Goal: Information Seeking & Learning: Compare options

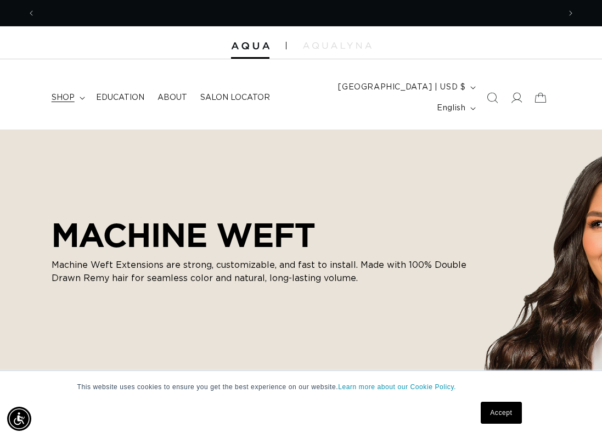
scroll to position [0, 524]
click at [75, 93] on span "shop" at bounding box center [63, 98] width 23 height 10
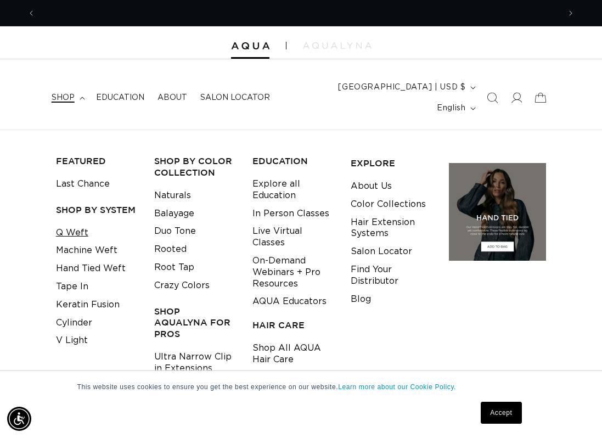
scroll to position [0, 0]
click at [67, 224] on link "Q Weft" at bounding box center [72, 233] width 32 height 18
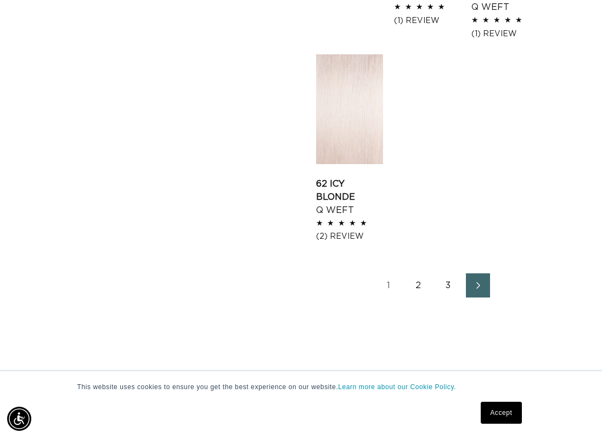
scroll to position [1591, 0]
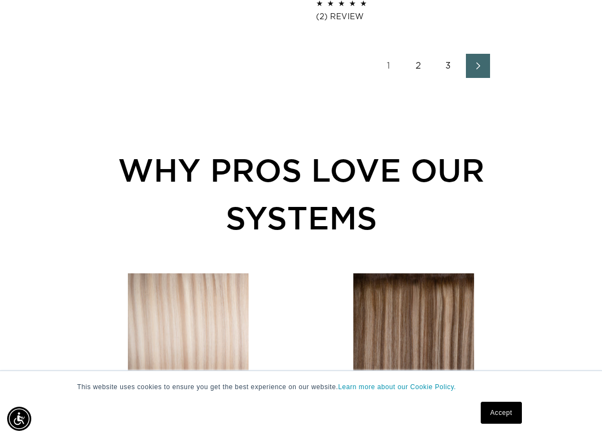
click at [476, 70] on icon "Next page" at bounding box center [478, 66] width 14 height 8
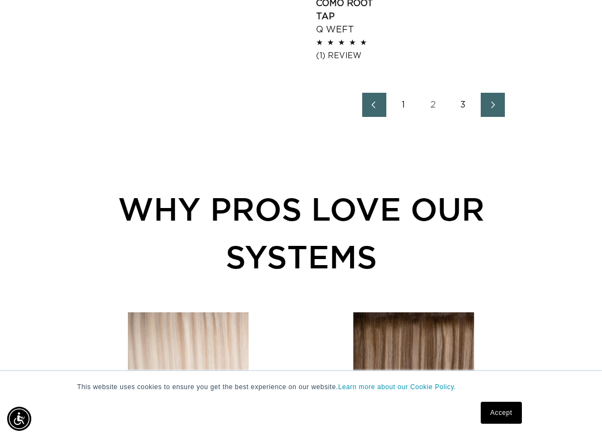
scroll to position [1536, 0]
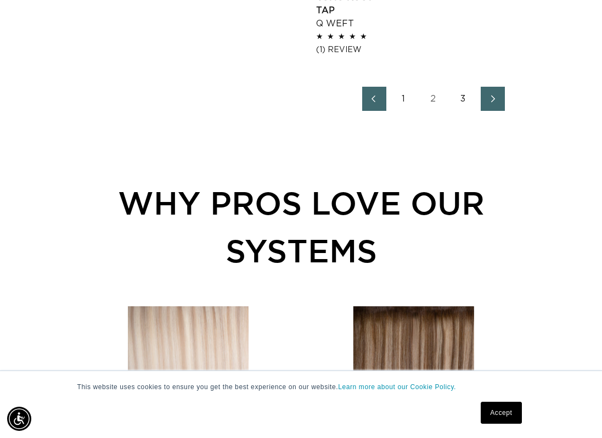
click at [482, 111] on link "Next page" at bounding box center [493, 99] width 24 height 24
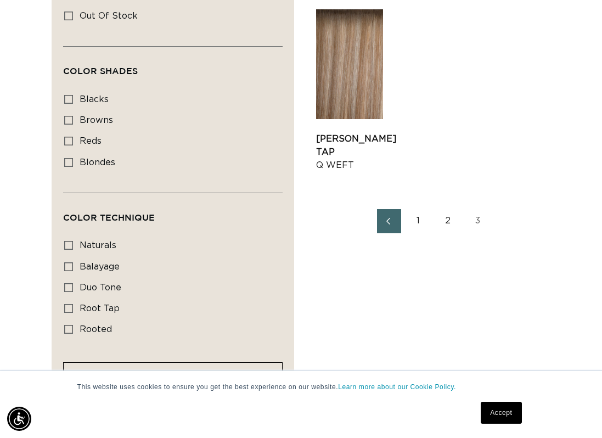
scroll to position [0, 524]
click at [448, 233] on link "2" at bounding box center [448, 221] width 24 height 24
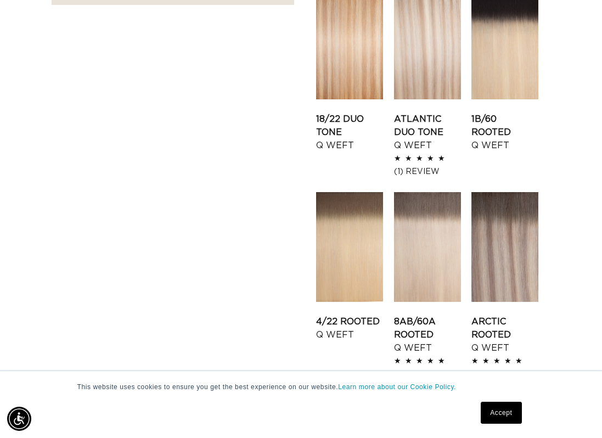
scroll to position [1207, 0]
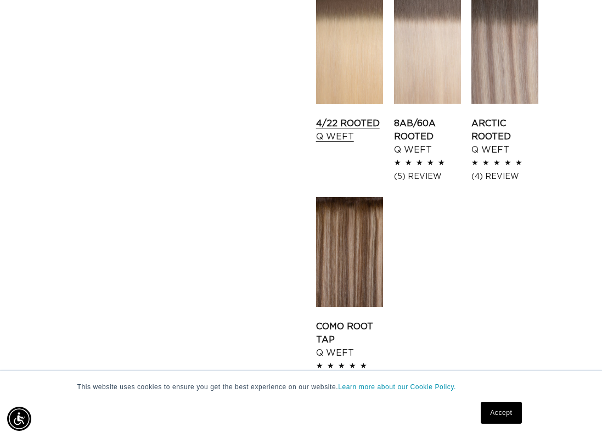
click at [342, 143] on link "4/22 Rooted Q Weft" at bounding box center [349, 130] width 67 height 26
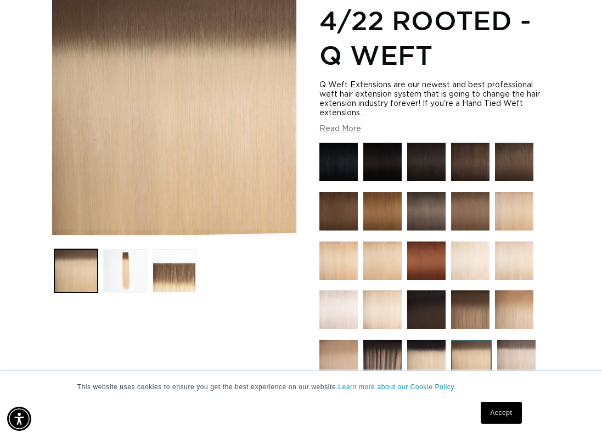
scroll to position [219, 0]
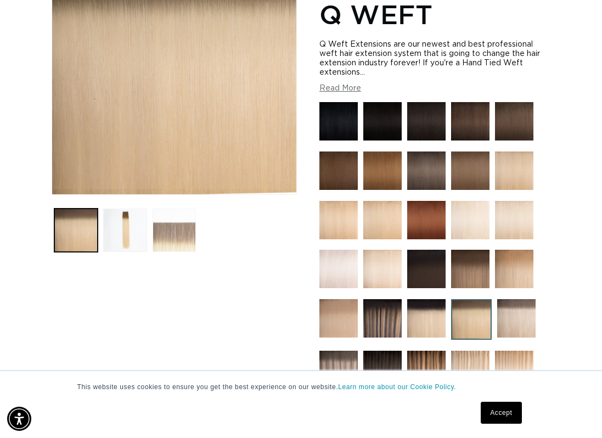
click at [180, 217] on button "Load image 3 in gallery view" at bounding box center [174, 229] width 43 height 43
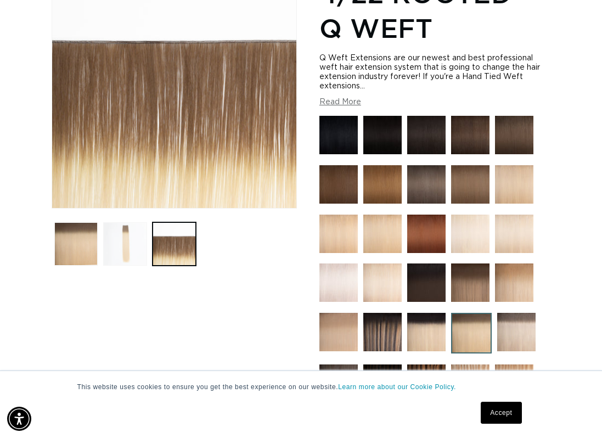
click at [137, 229] on button "Load image 2 in gallery view" at bounding box center [124, 243] width 43 height 43
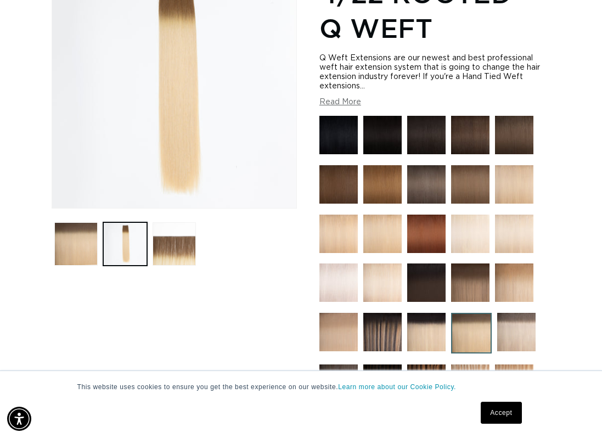
scroll to position [0, 0]
click at [470, 263] on img at bounding box center [470, 282] width 38 height 38
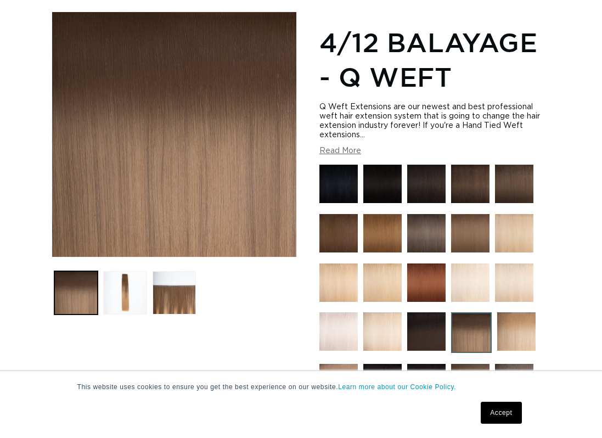
scroll to position [219, 0]
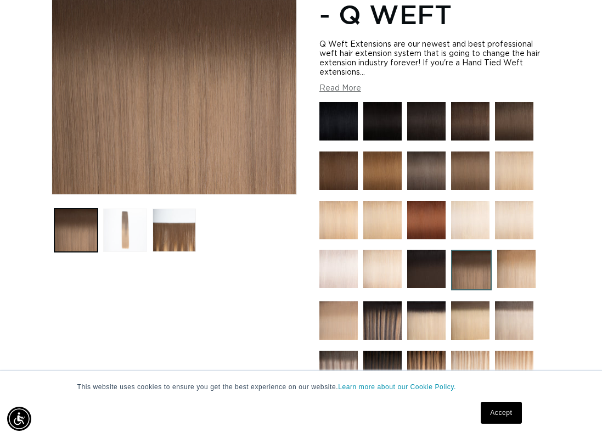
click at [128, 210] on button "Load image 2 in gallery view" at bounding box center [124, 229] width 43 height 43
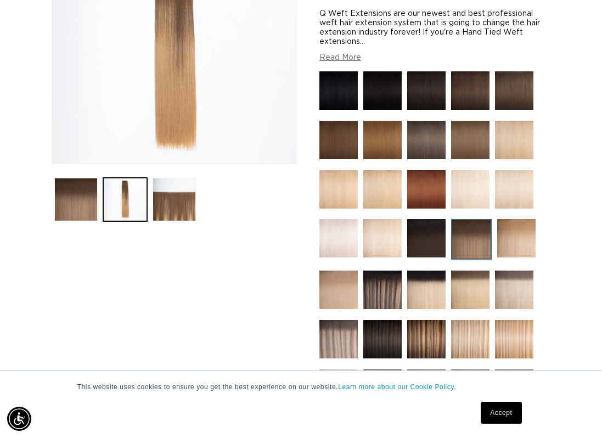
scroll to position [315, 0]
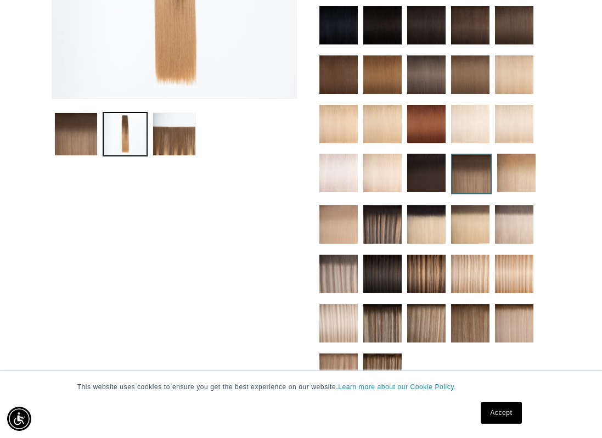
click at [415, 304] on img at bounding box center [426, 323] width 38 height 38
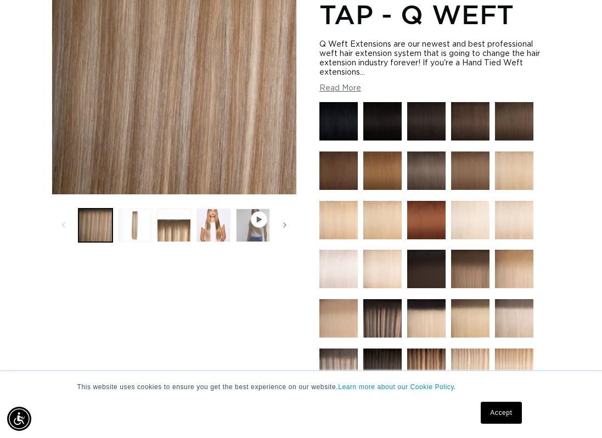
scroll to position [0, 524]
click at [142, 211] on button "Load image 2 in gallery view" at bounding box center [135, 225] width 34 height 34
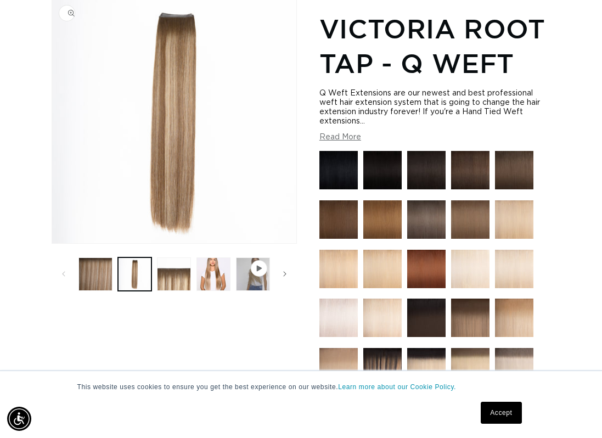
scroll to position [151, 0]
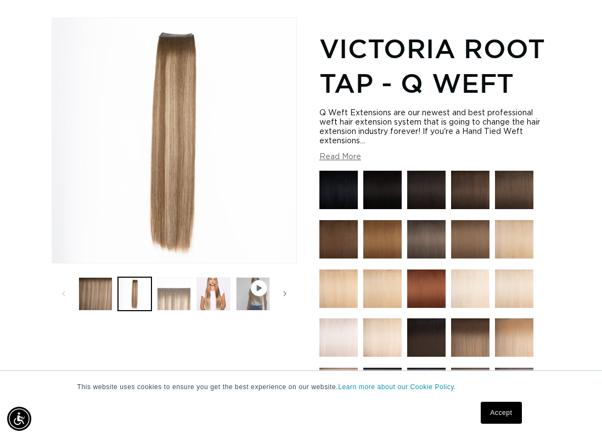
click at [170, 277] on button "Load image 3 in gallery view" at bounding box center [174, 294] width 34 height 34
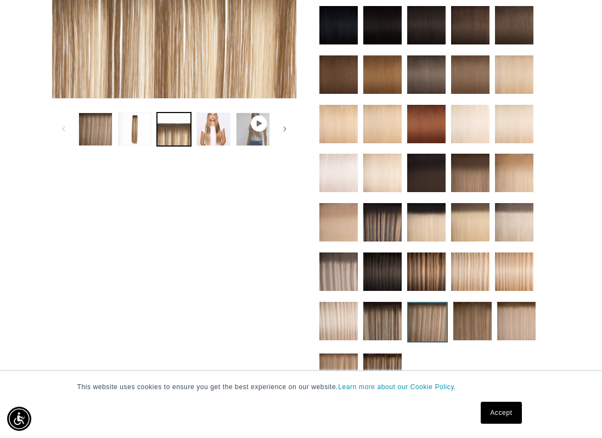
scroll to position [0, 524]
click at [524, 309] on img at bounding box center [516, 321] width 38 height 38
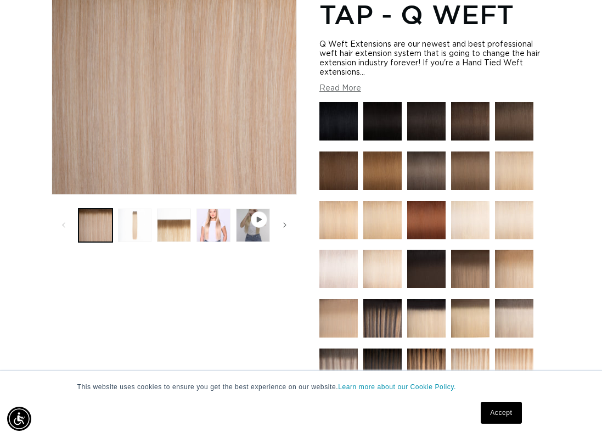
click at [134, 208] on button "Load image 2 in gallery view" at bounding box center [135, 225] width 34 height 34
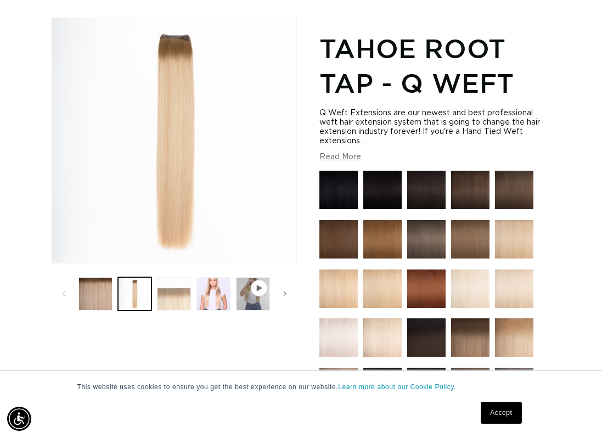
scroll to position [0, 524]
click at [183, 281] on button "Load image 3 in gallery view" at bounding box center [174, 294] width 34 height 34
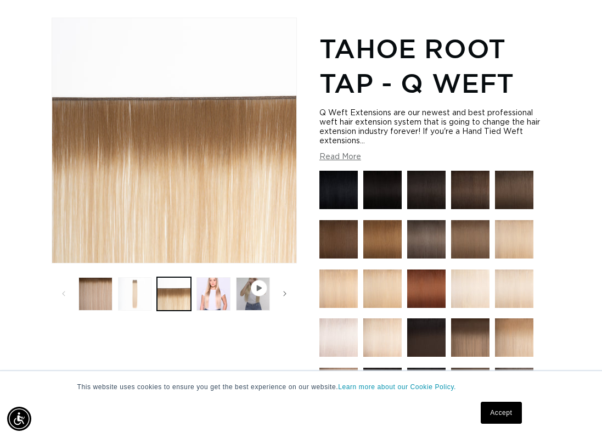
click at [136, 277] on button "Load image 2 in gallery view" at bounding box center [135, 294] width 34 height 34
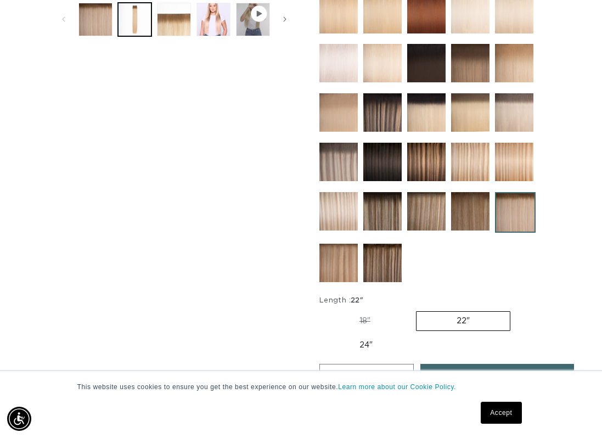
drag, startPoint x: 437, startPoint y: 191, endPoint x: 552, endPoint y: 193, distance: 114.7
click at [437, 192] on img at bounding box center [426, 211] width 38 height 38
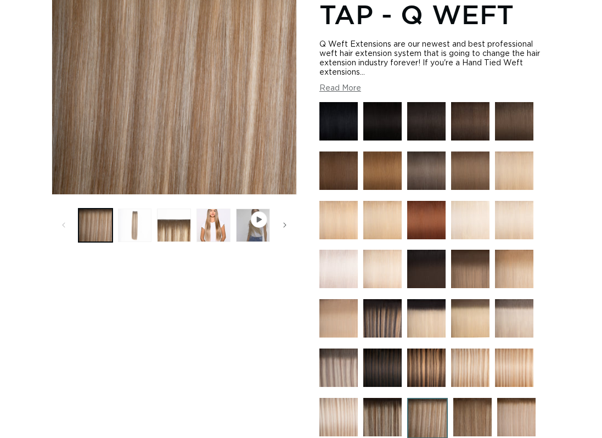
click at [137, 208] on button "Load image 2 in gallery view" at bounding box center [135, 225] width 34 height 34
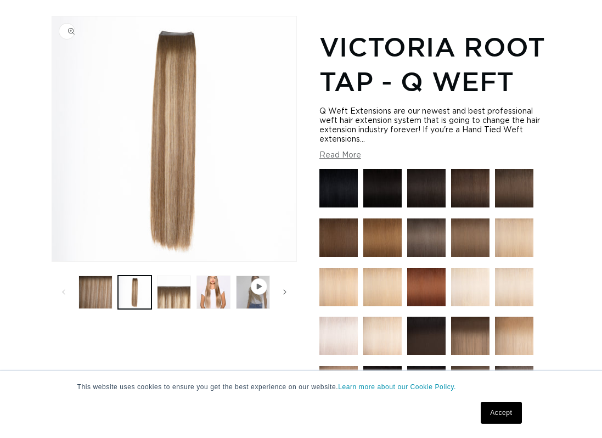
scroll to position [151, 0]
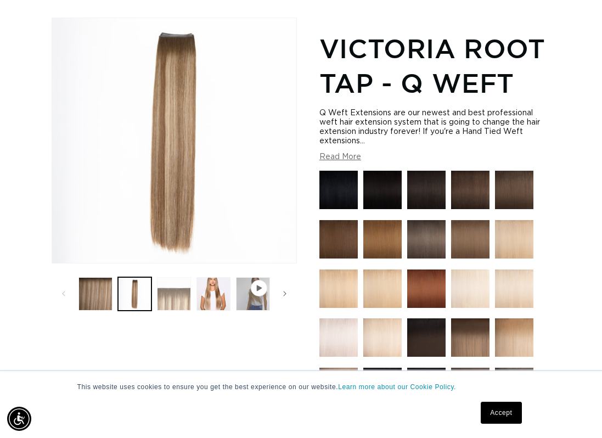
click at [175, 277] on button "Load image 3 in gallery view" at bounding box center [174, 294] width 34 height 34
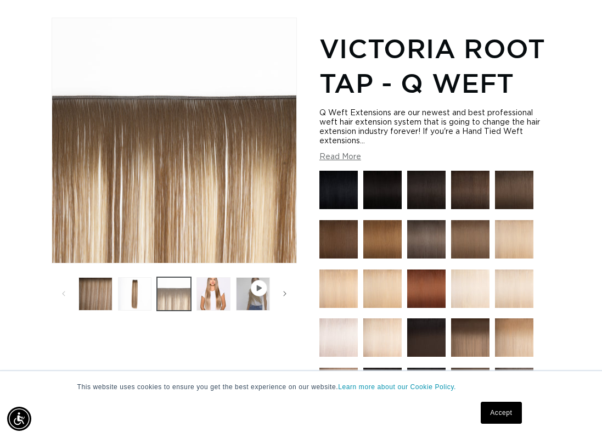
scroll to position [0, 524]
click at [212, 283] on button "Load image 4 in gallery view" at bounding box center [213, 294] width 34 height 34
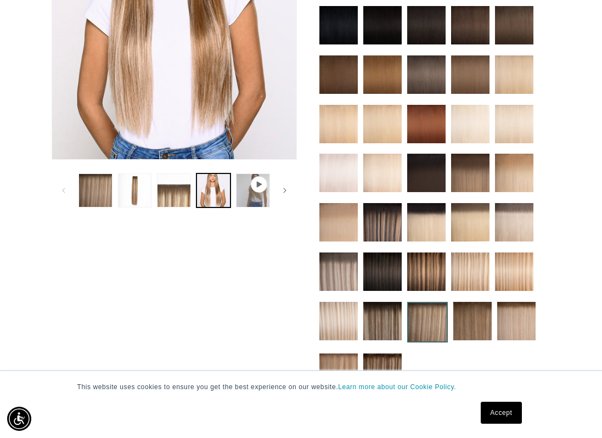
scroll to position [0, 0]
click at [528, 302] on img at bounding box center [516, 321] width 38 height 38
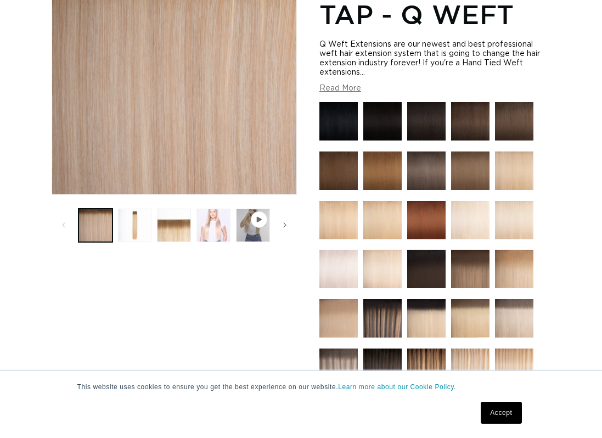
click at [212, 209] on button "Load image 4 in gallery view" at bounding box center [213, 225] width 34 height 34
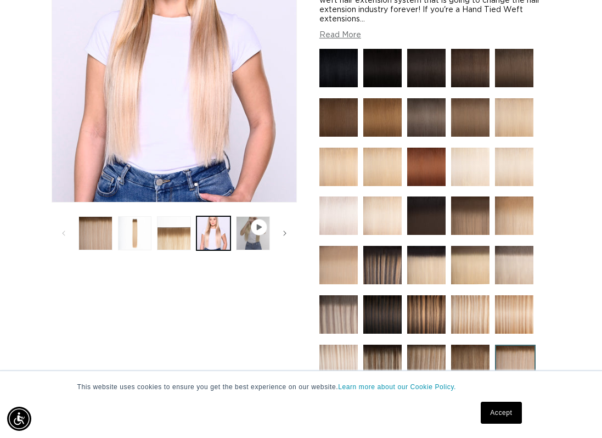
scroll to position [425, 0]
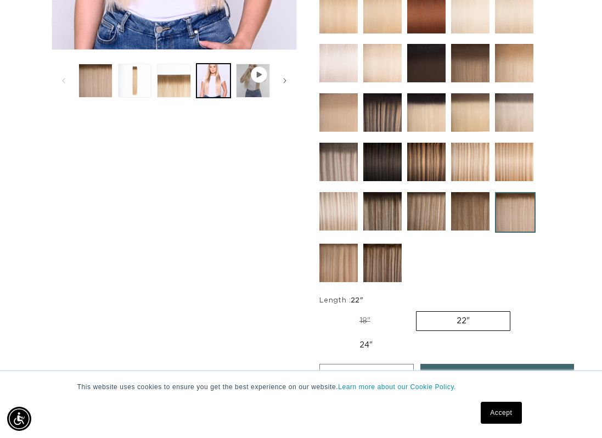
click at [422, 197] on img at bounding box center [426, 211] width 38 height 38
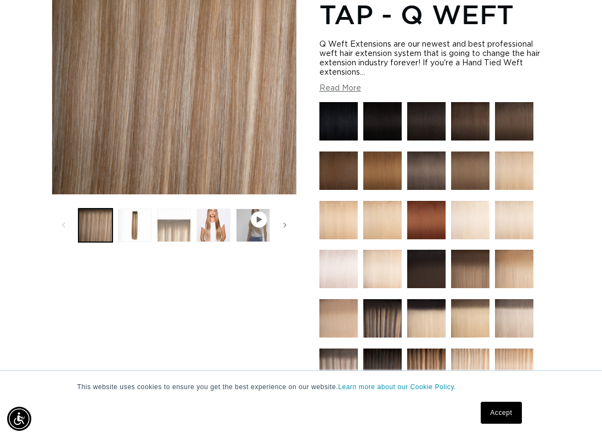
click at [178, 210] on button "Load image 3 in gallery view" at bounding box center [174, 225] width 34 height 34
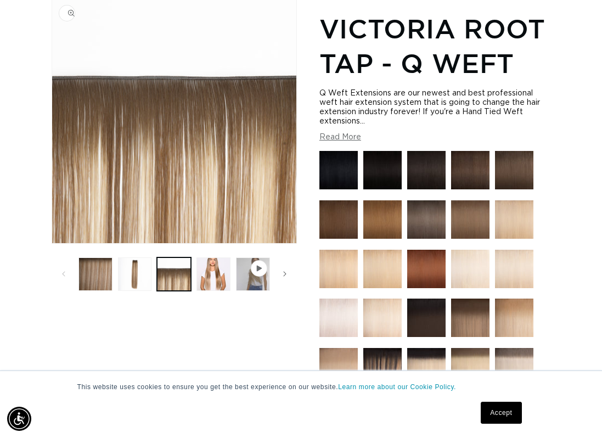
scroll to position [151, 0]
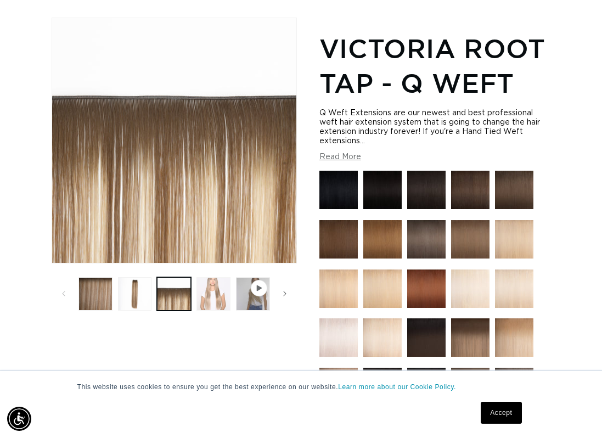
click at [210, 280] on button "Load image 4 in gallery view" at bounding box center [213, 294] width 34 height 34
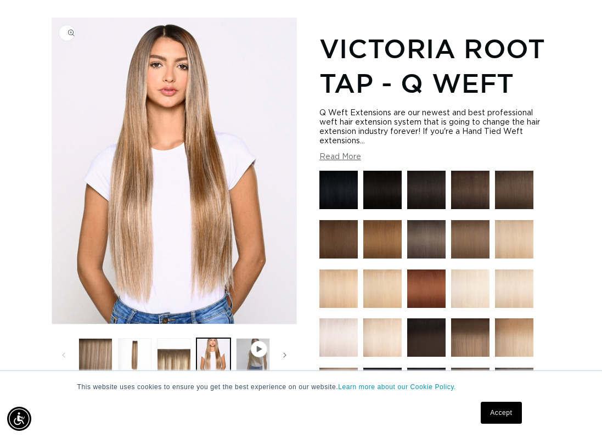
scroll to position [0, 524]
click at [138, 338] on button "Load image 2 in gallery view" at bounding box center [135, 355] width 34 height 34
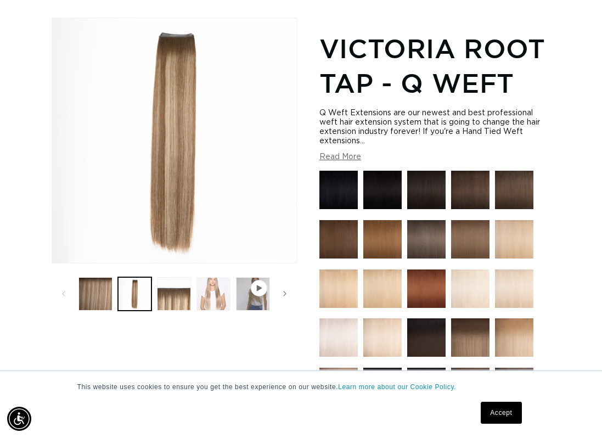
scroll to position [0, 1048]
click at [210, 283] on button "Load image 4 in gallery view" at bounding box center [213, 294] width 34 height 34
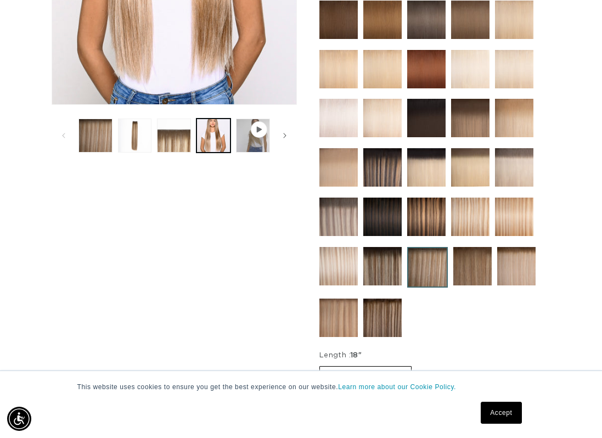
scroll to position [0, 524]
click at [338, 306] on img at bounding box center [338, 317] width 38 height 38
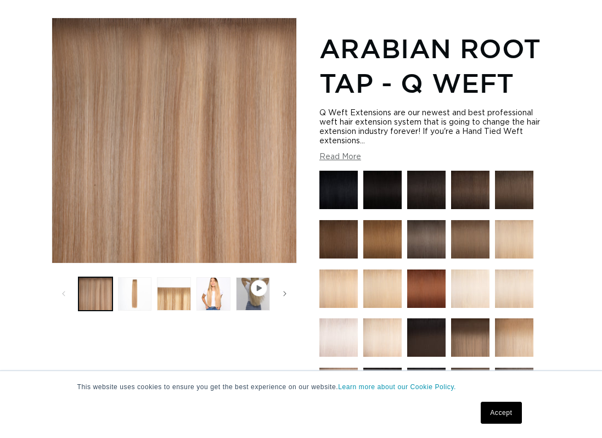
scroll to position [219, 0]
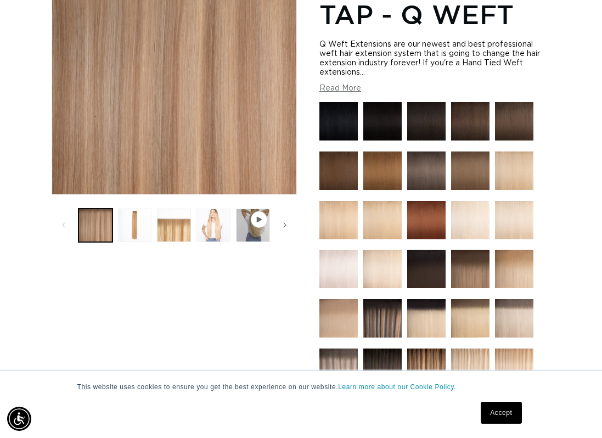
drag, startPoint x: 172, startPoint y: 207, endPoint x: 212, endPoint y: 211, distance: 40.3
click at [173, 208] on button "Load image 3 in gallery view" at bounding box center [174, 225] width 34 height 34
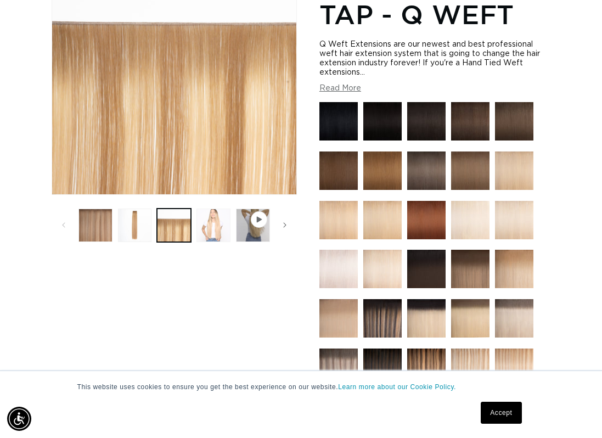
scroll to position [151, 0]
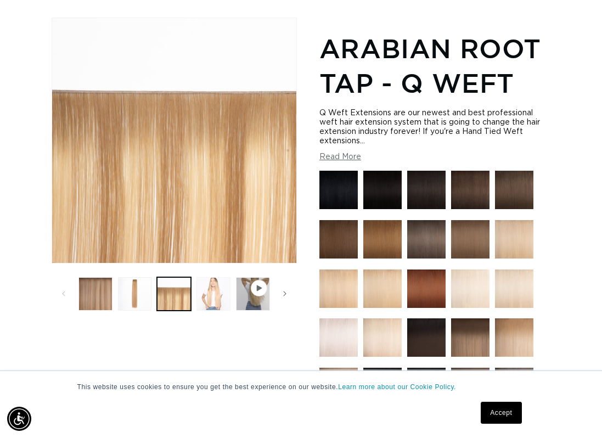
click at [221, 277] on button "Load image 4 in gallery view" at bounding box center [213, 294] width 34 height 34
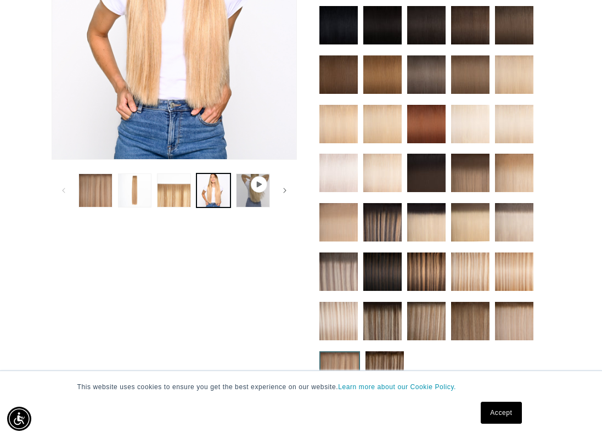
scroll to position [0, 0]
click at [478, 154] on img at bounding box center [470, 173] width 38 height 38
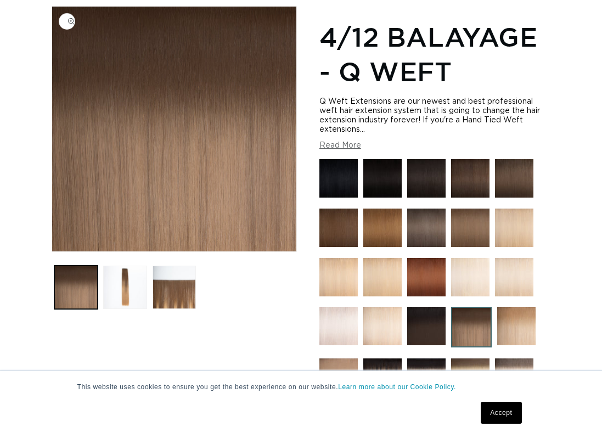
scroll to position [165, 0]
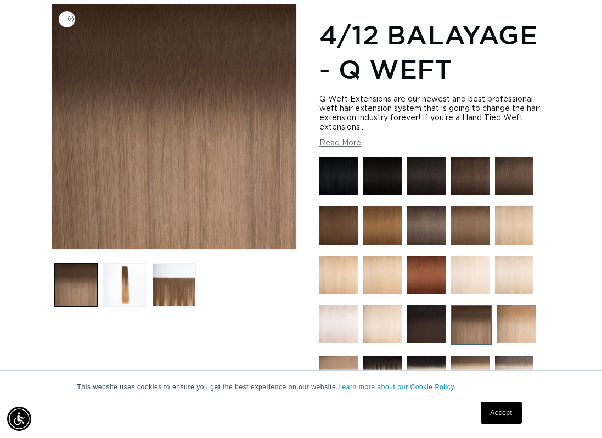
drag, startPoint x: 127, startPoint y: 269, endPoint x: 295, endPoint y: 150, distance: 205.9
click at [149, 261] on ul "Gallery Viewer" at bounding box center [174, 285] width 245 height 49
click at [115, 263] on button "Load image 2 in gallery view" at bounding box center [124, 284] width 43 height 43
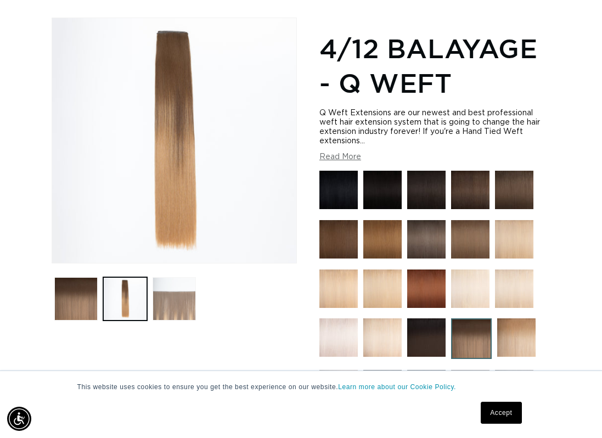
scroll to position [0, 524]
click at [174, 278] on button "Load image 3 in gallery view" at bounding box center [174, 298] width 43 height 43
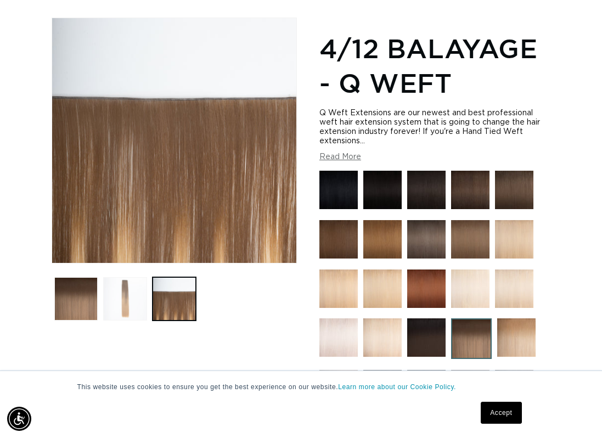
click at [144, 277] on button "Load image 2 in gallery view" at bounding box center [124, 298] width 43 height 43
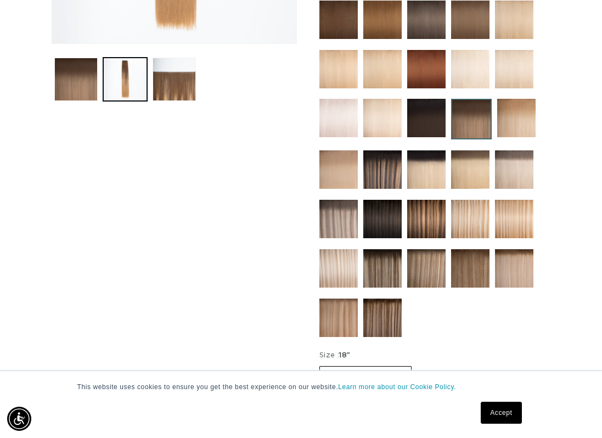
click at [514, 249] on img at bounding box center [514, 268] width 38 height 38
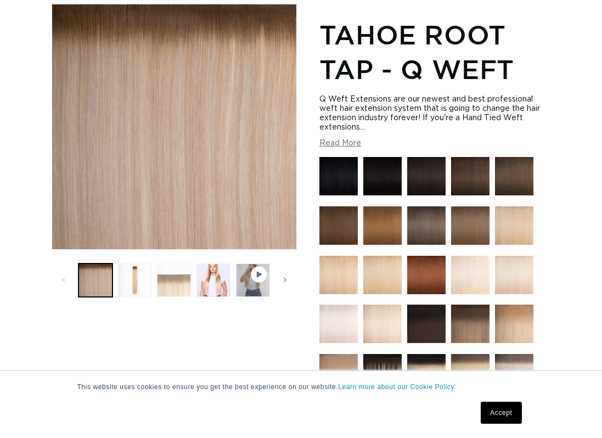
click at [178, 267] on button "Load image 3 in gallery view" at bounding box center [174, 280] width 34 height 34
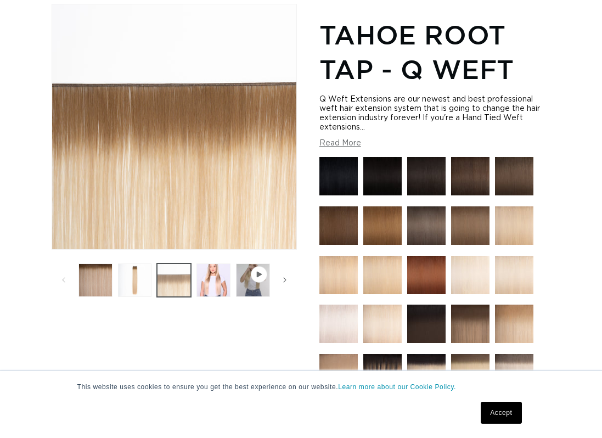
scroll to position [151, 0]
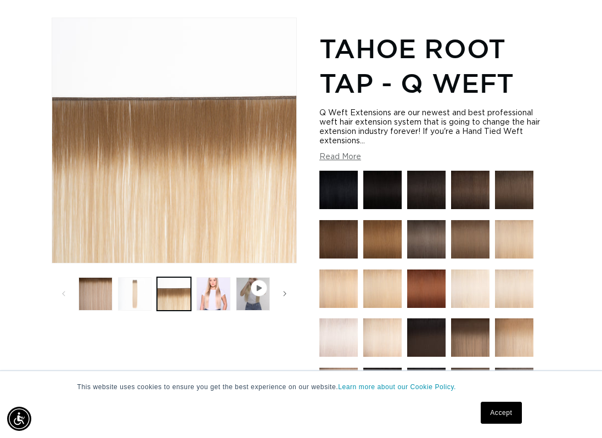
click at [130, 277] on button "Load image 2 in gallery view" at bounding box center [135, 294] width 34 height 34
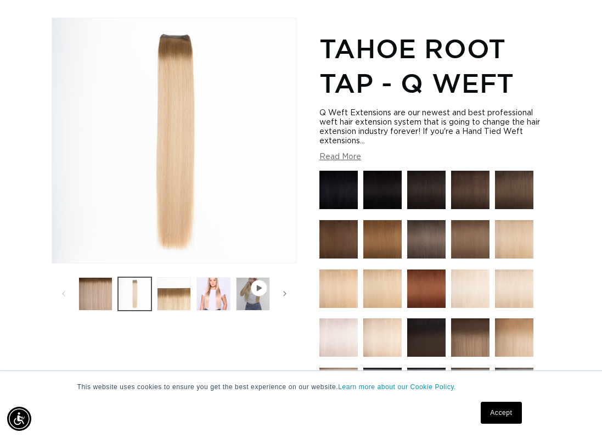
scroll to position [0, 524]
drag, startPoint x: 186, startPoint y: 276, endPoint x: 194, endPoint y: 279, distance: 8.2
click at [189, 277] on button "Load image 3 in gallery view" at bounding box center [174, 294] width 34 height 34
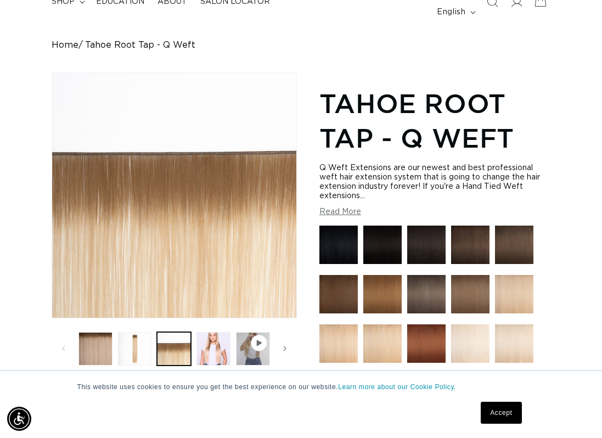
scroll to position [0, 0]
click at [346, 207] on button "Read More" at bounding box center [340, 211] width 42 height 9
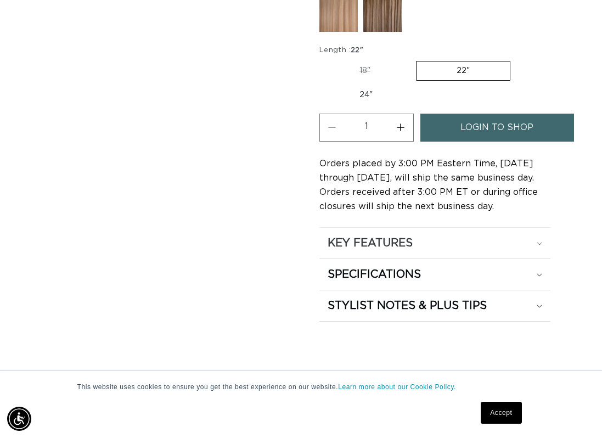
click at [346, 228] on summary "KEY FEATURES" at bounding box center [434, 243] width 231 height 31
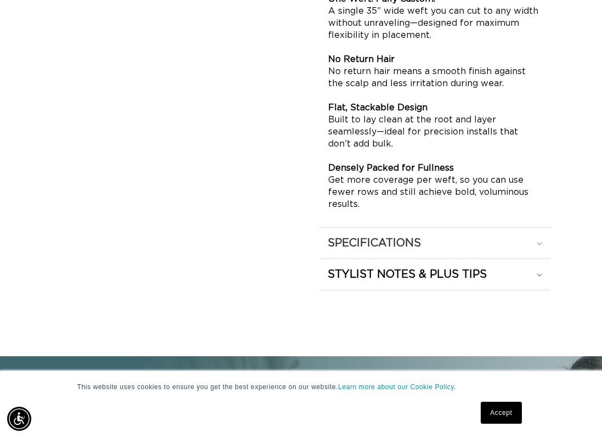
scroll to position [0, 1048]
click at [346, 236] on h2 "SPECIFICATIONS" at bounding box center [374, 243] width 93 height 14
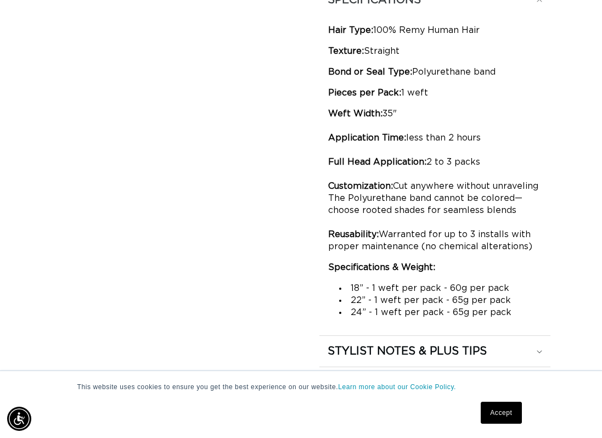
scroll to position [0, 0]
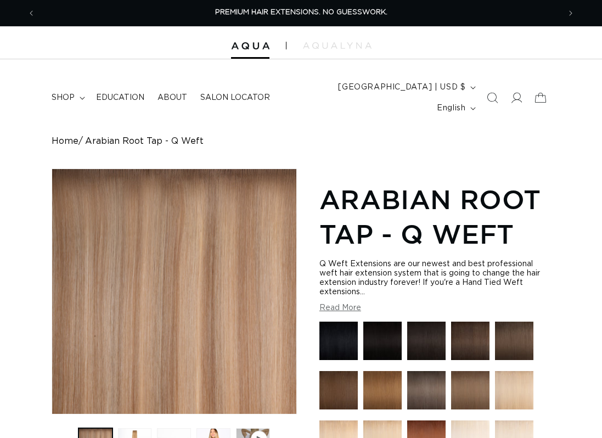
scroll to position [290, 0]
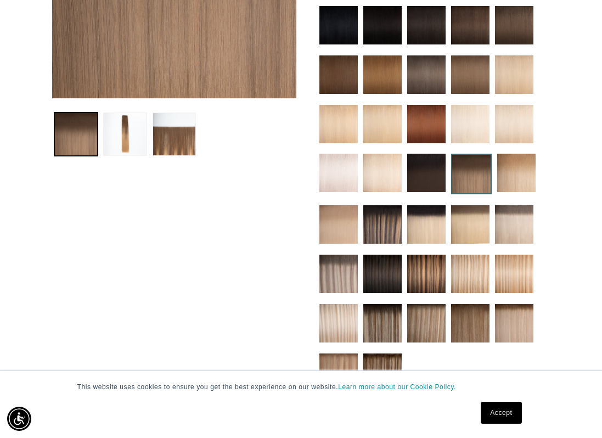
scroll to position [0, 1048]
